Goal: Task Accomplishment & Management: Manage account settings

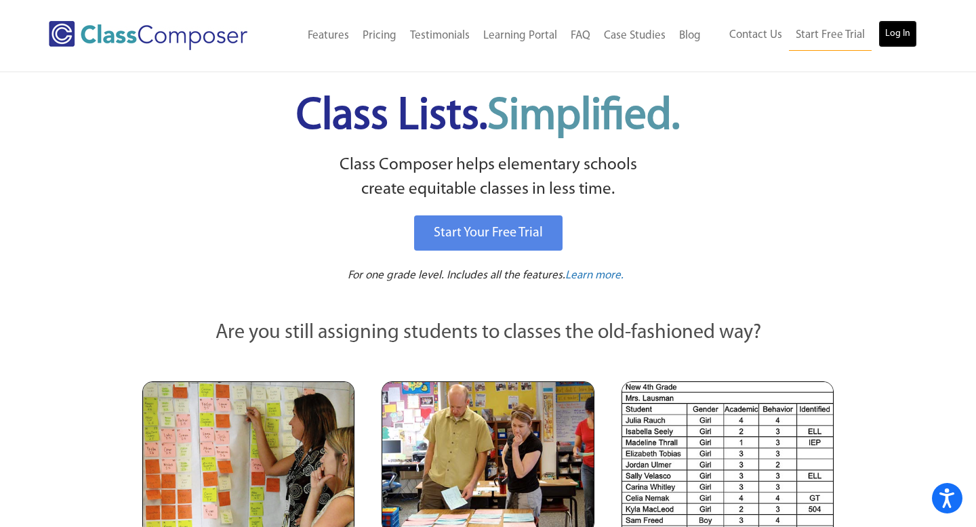
click at [893, 32] on link "Log In" at bounding box center [897, 33] width 39 height 27
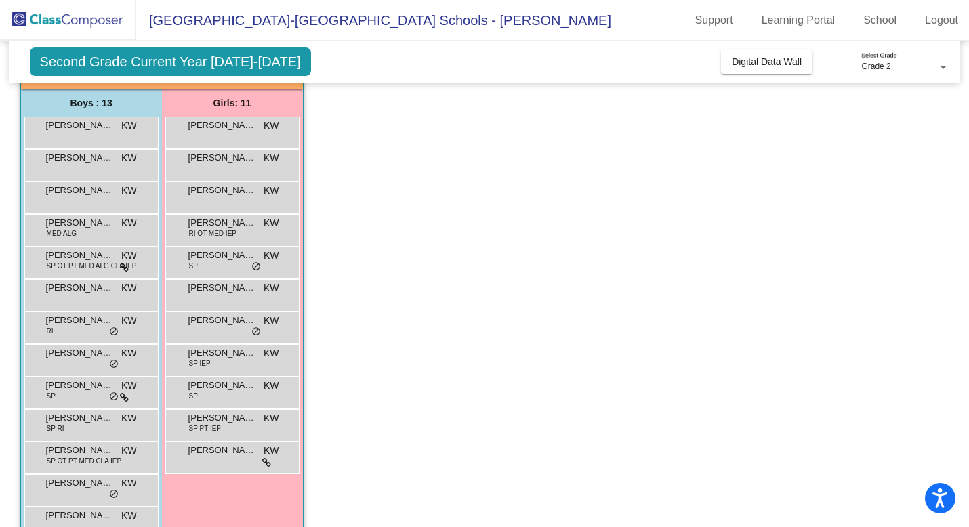
scroll to position [102, 0]
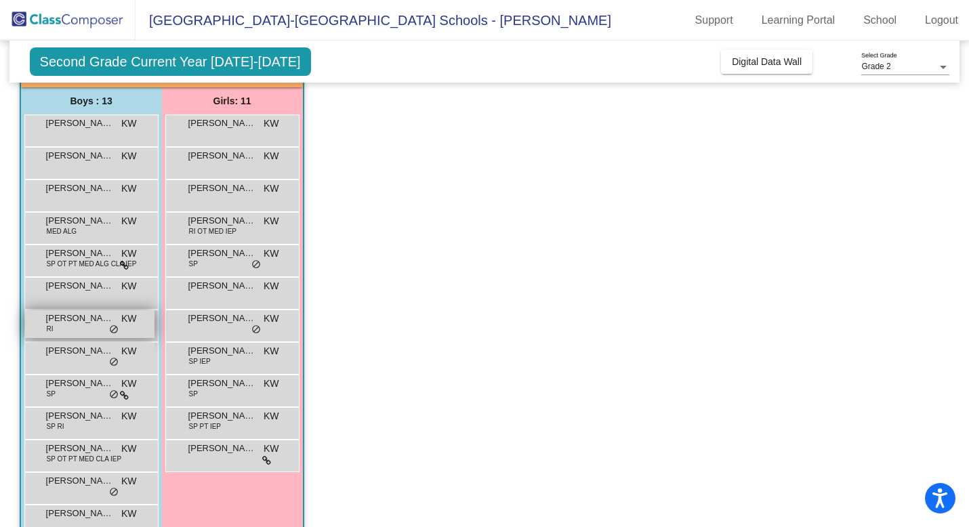
click at [50, 331] on span "RI" at bounding box center [50, 329] width 7 height 10
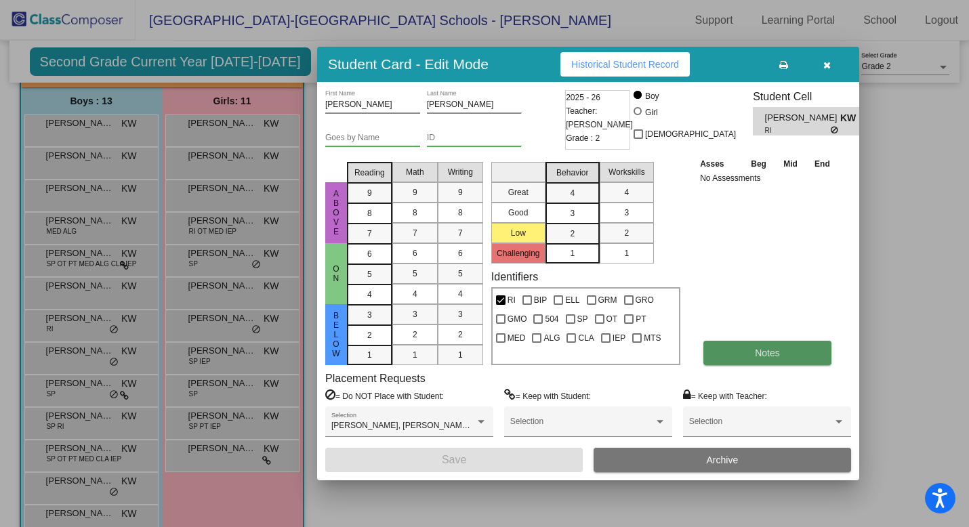
click at [779, 345] on button "Notes" at bounding box center [768, 353] width 128 height 24
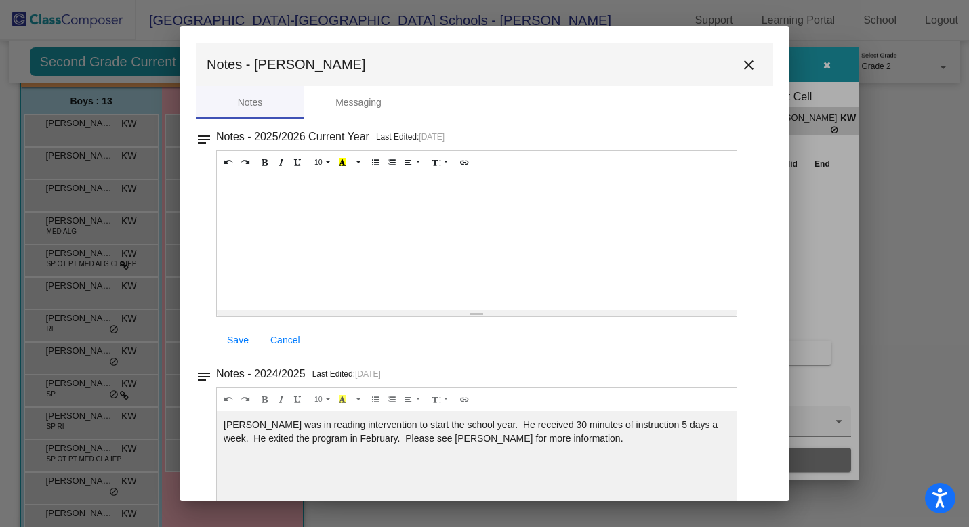
click at [741, 62] on mat-icon "close" at bounding box center [749, 65] width 16 height 16
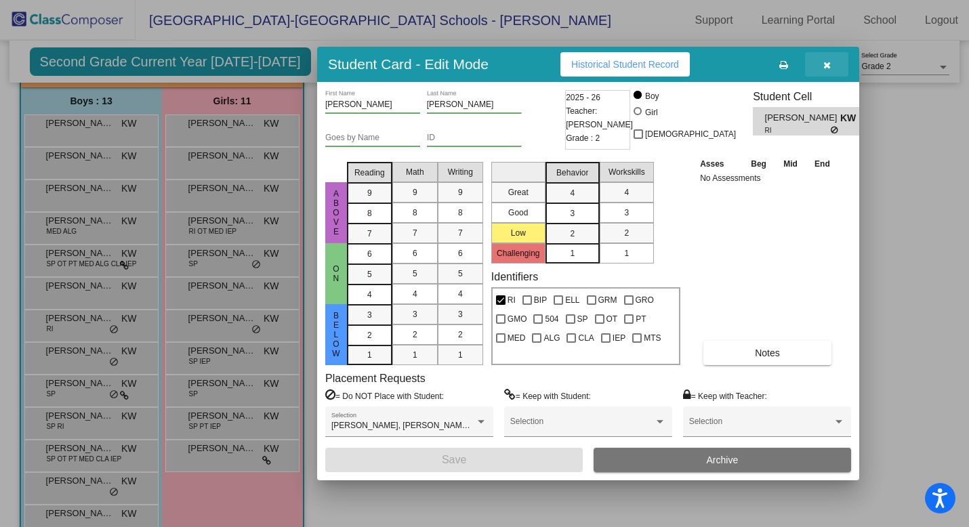
click at [825, 65] on icon "button" at bounding box center [826, 64] width 7 height 9
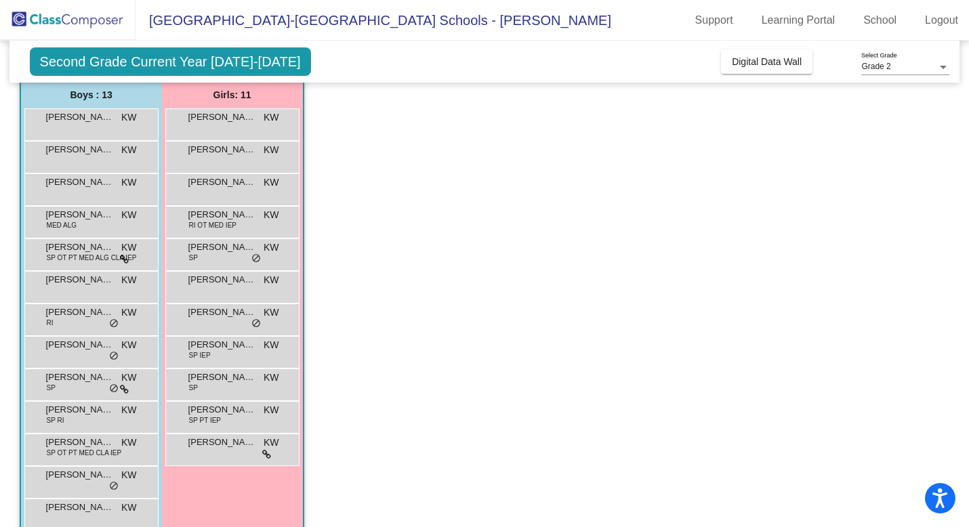
scroll to position [104, 0]
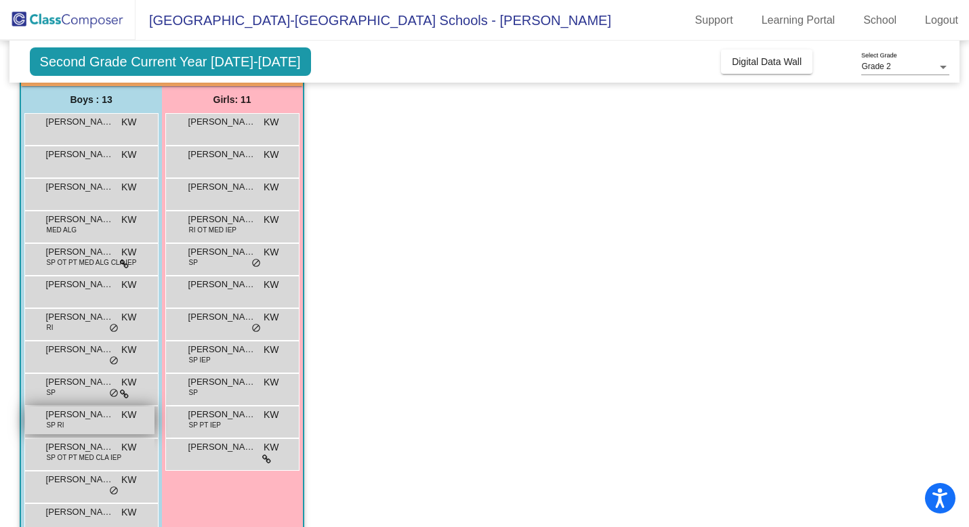
click at [100, 432] on div "Nolan Brannigan SP RI KW lock do_not_disturb_alt" at bounding box center [89, 421] width 129 height 28
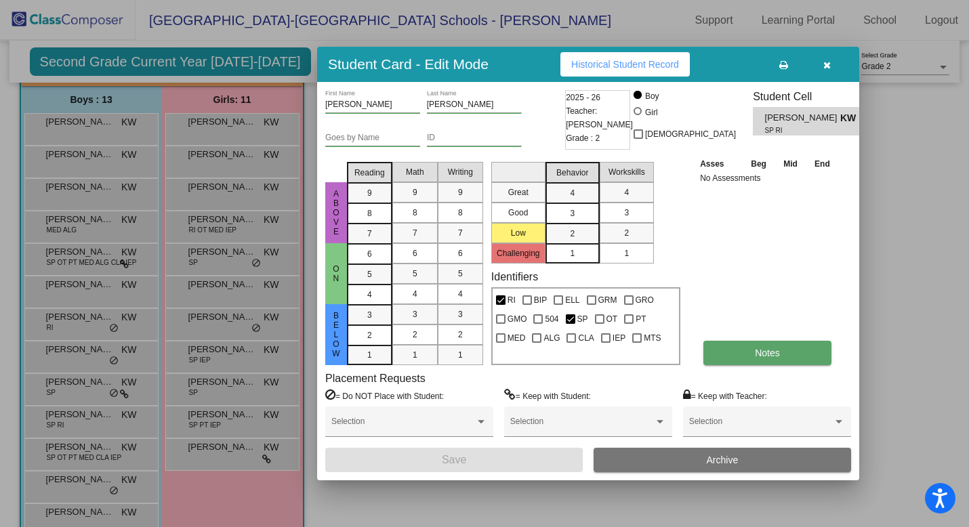
click at [773, 346] on button "Notes" at bounding box center [768, 353] width 128 height 24
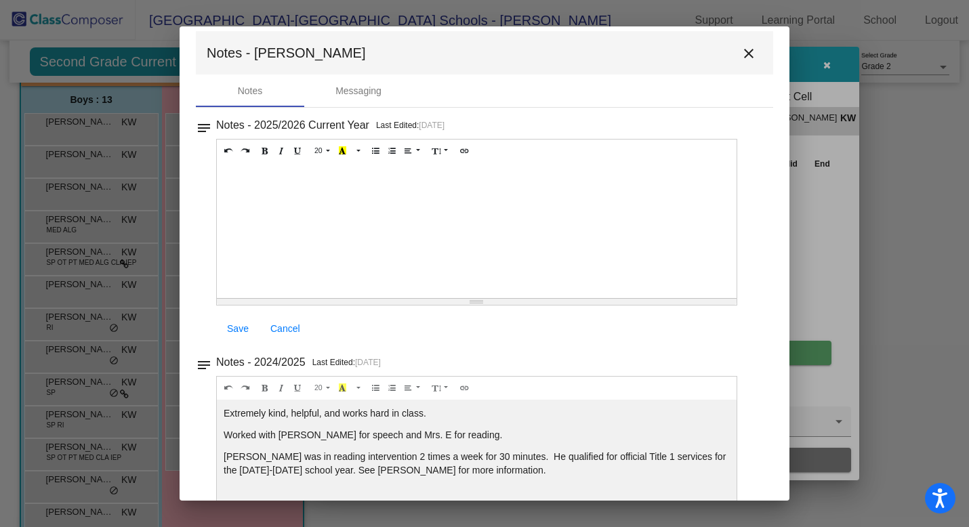
scroll to position [0, 0]
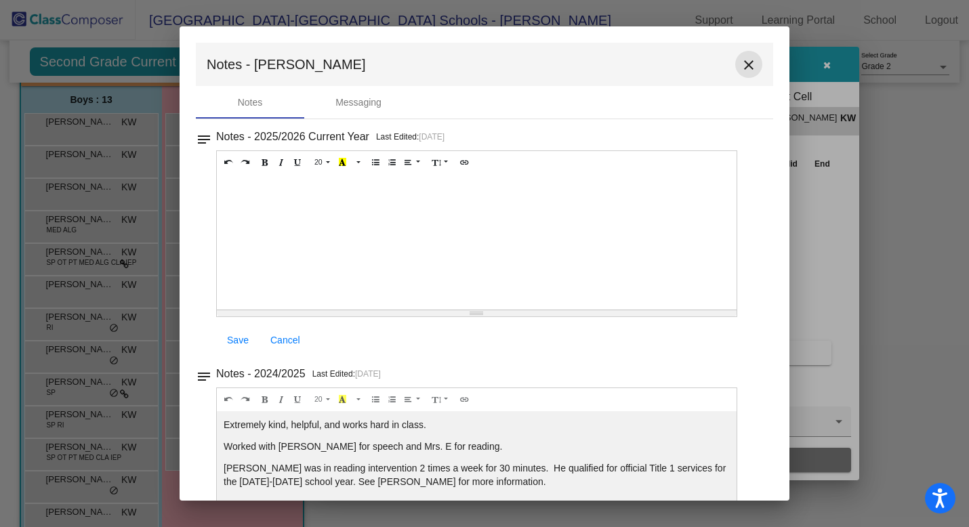
click at [744, 69] on mat-icon "close" at bounding box center [749, 65] width 16 height 16
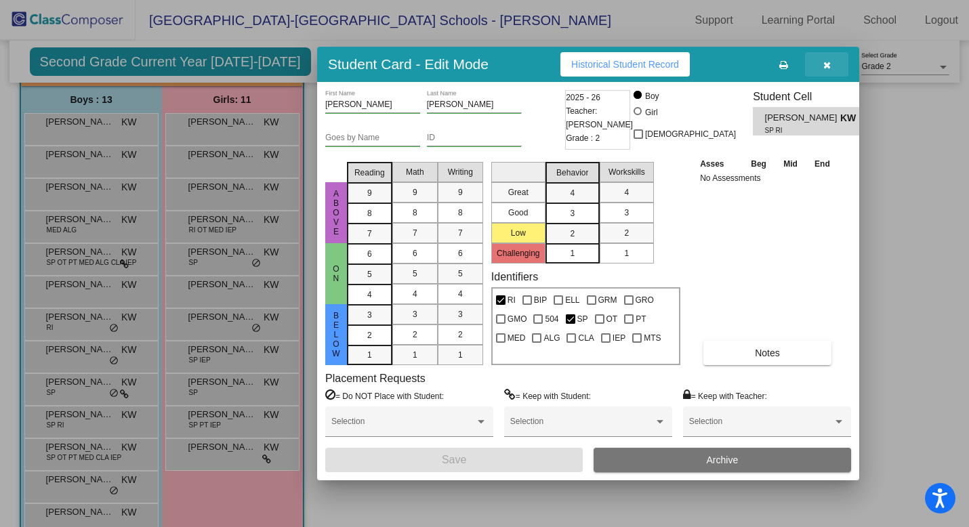
click at [826, 69] on icon "button" at bounding box center [826, 64] width 7 height 9
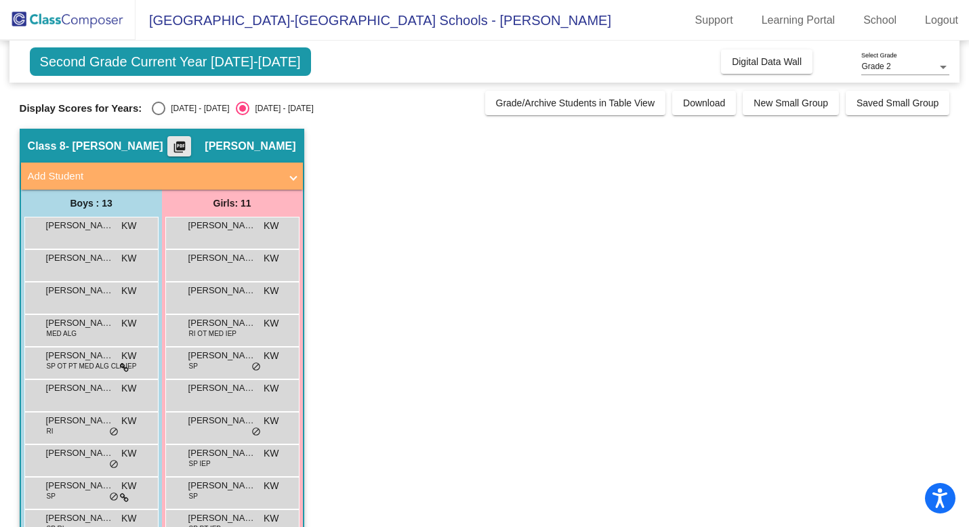
click at [188, 147] on mat-icon "picture_as_pdf" at bounding box center [179, 149] width 16 height 19
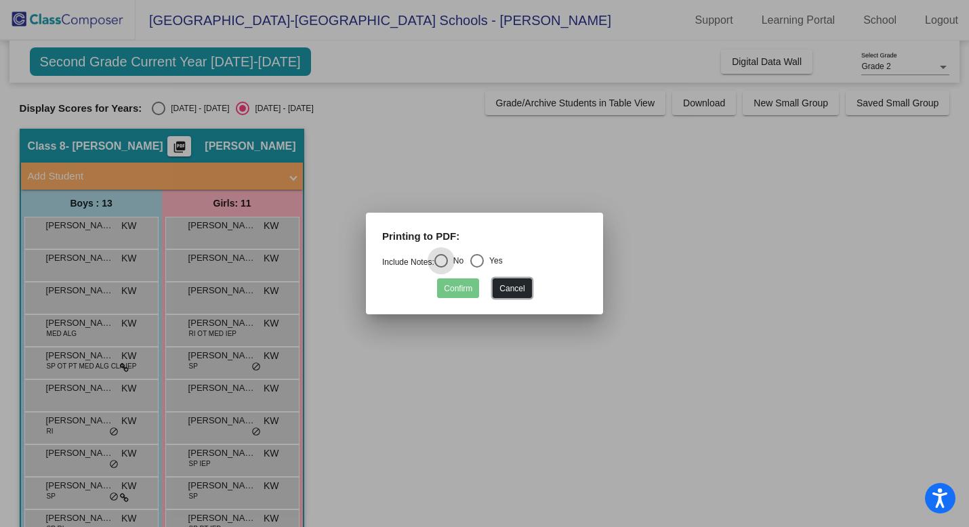
click at [497, 285] on button "Cancel" at bounding box center [512, 289] width 39 height 20
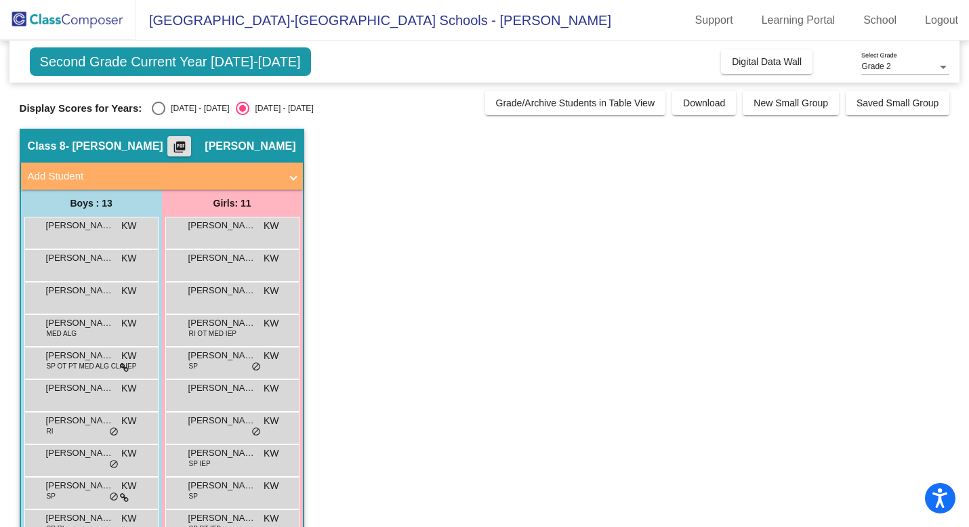
click at [160, 111] on div "Select an option" at bounding box center [159, 109] width 14 height 14
click at [159, 115] on input "2024 - 2025" at bounding box center [158, 115] width 1 height 1
radio input "true"
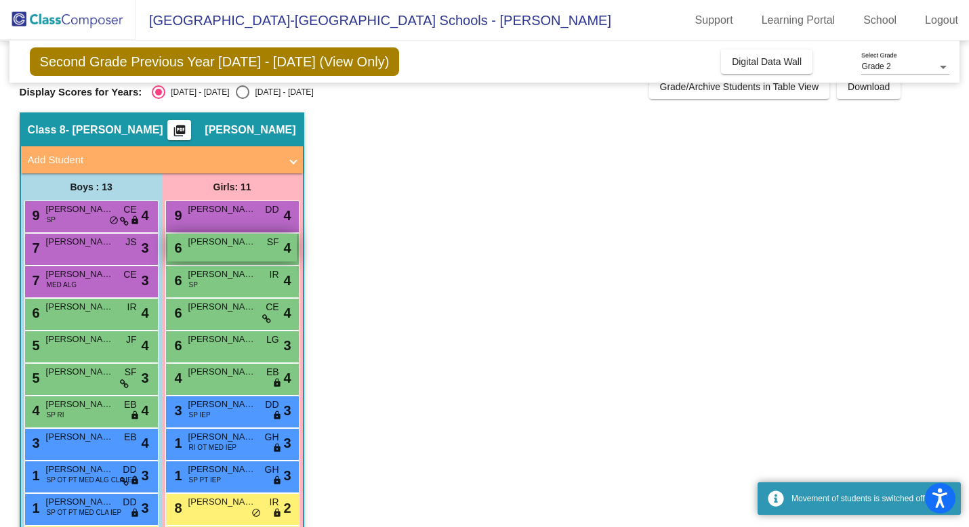
scroll to position [134, 0]
